Goal: Task Accomplishment & Management: Use online tool/utility

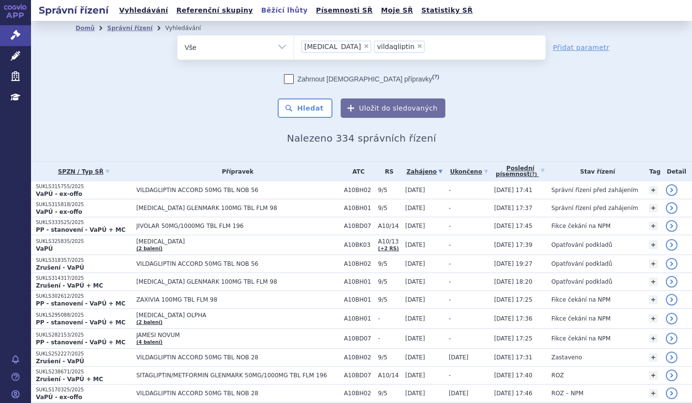
click at [258, 8] on link "Běžící lhůty" at bounding box center [284, 10] width 52 height 13
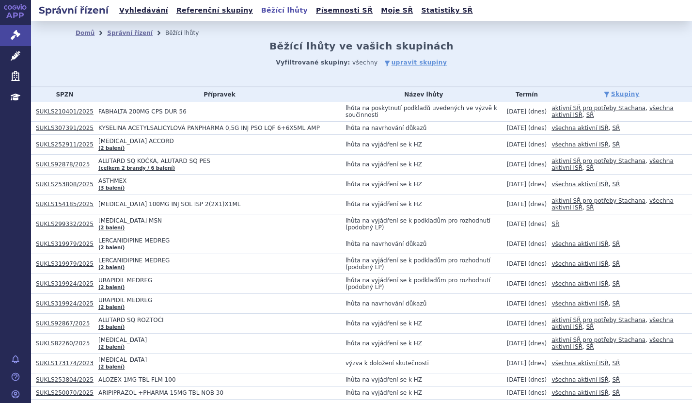
click at [68, 185] on link "SUKLS253808/2025" at bounding box center [65, 184] width 58 height 7
drag, startPoint x: 63, startPoint y: 201, endPoint x: 62, endPoint y: 206, distance: 5.5
click at [62, 206] on link "SUKLS154185/2025" at bounding box center [65, 204] width 58 height 7
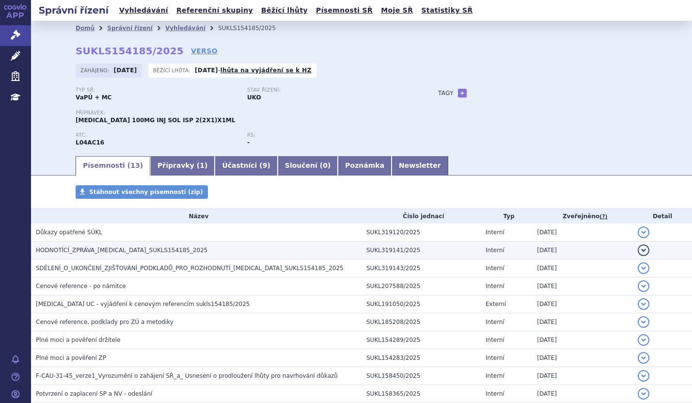
click at [72, 254] on span "HODNOTÍCÍ_ZPRÁVA_[MEDICAL_DATA]_SUKLS154185_2025" at bounding box center [122, 250] width 172 height 7
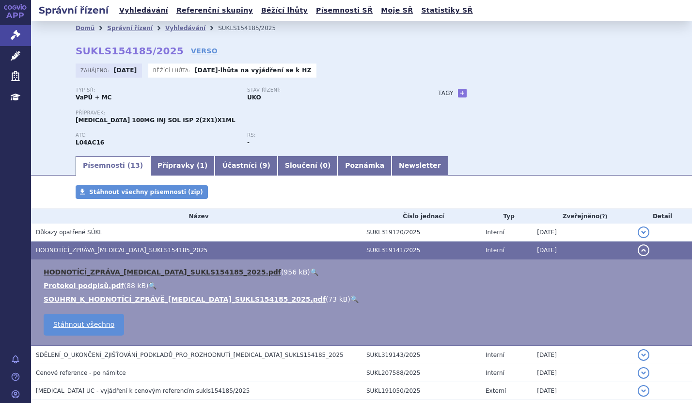
click at [80, 268] on link "HODNOTÍCÍ_ZPRÁVA_[MEDICAL_DATA]_SUKLS154185_2025.pdf" at bounding box center [163, 272] width 238 height 8
